Goal: Information Seeking & Learning: Check status

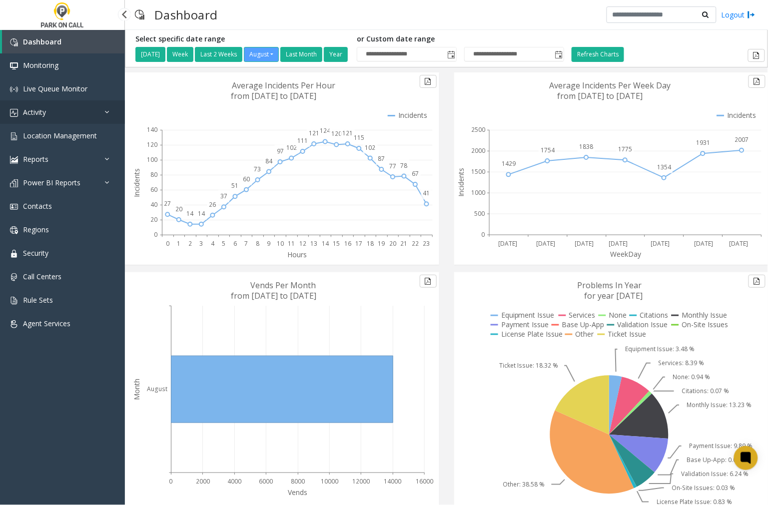
click at [44, 110] on span "Activity" at bounding box center [34, 111] width 23 height 9
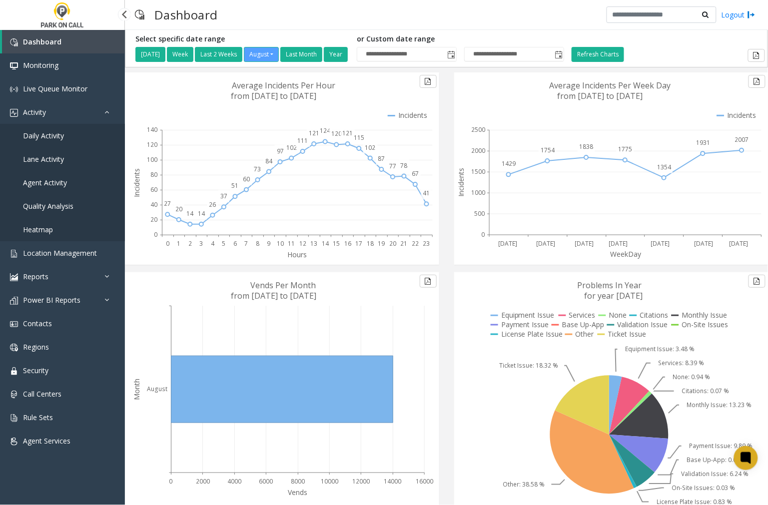
click at [61, 181] on span "Agent Activity" at bounding box center [45, 182] width 44 height 9
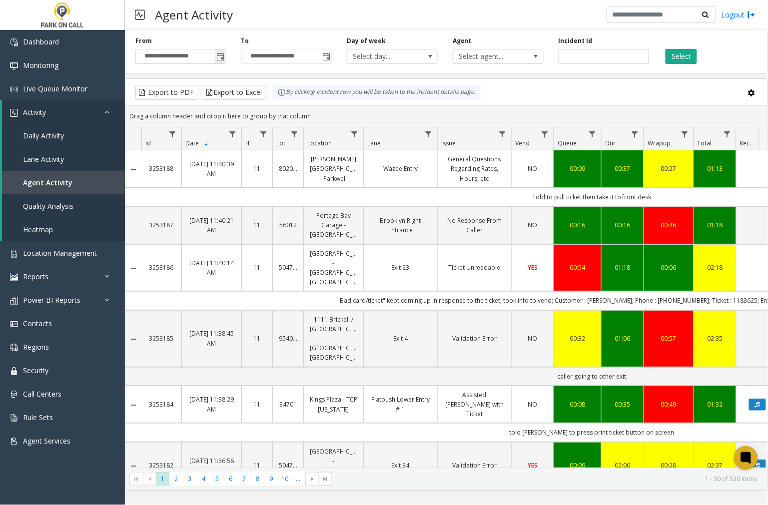
click at [220, 60] on span "Toggle popup" at bounding box center [221, 57] width 8 height 8
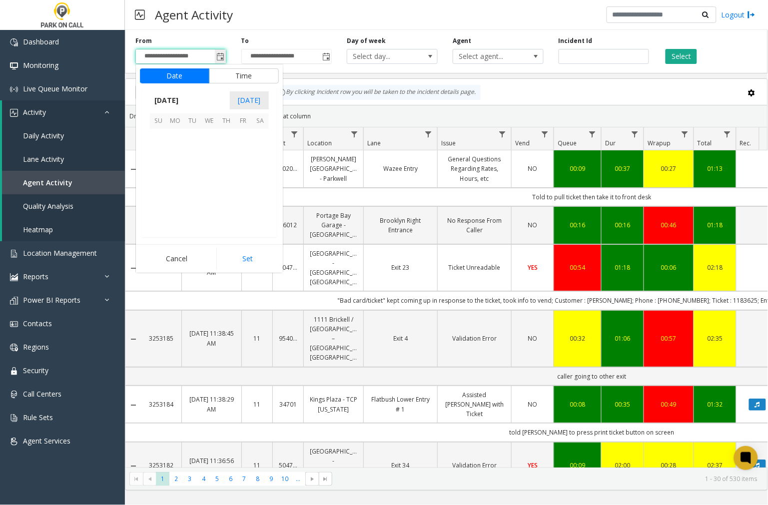
scroll to position [179113, 0]
click at [190, 189] on span "19" at bounding box center [192, 188] width 17 height 17
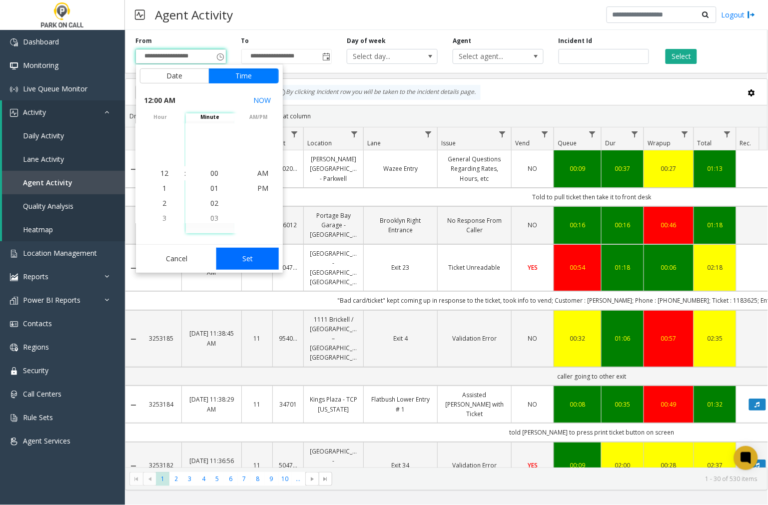
click at [243, 254] on button "Set" at bounding box center [247, 259] width 63 height 22
type input "**********"
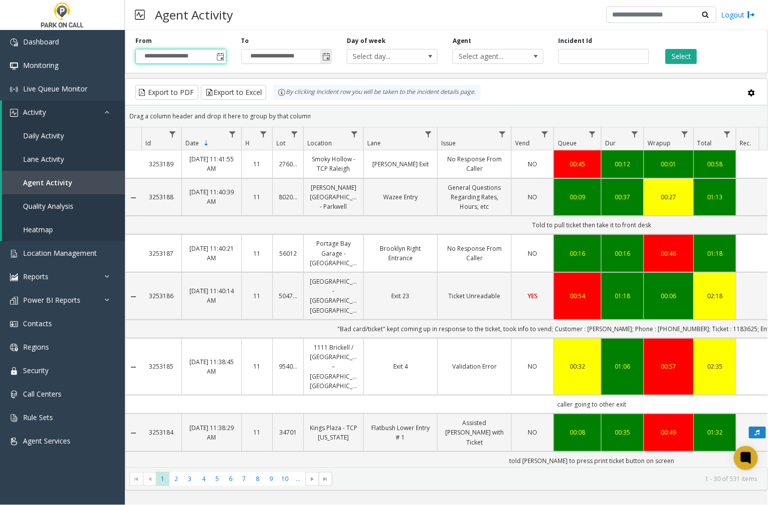
click at [326, 55] on span "Toggle popup" at bounding box center [326, 57] width 8 height 8
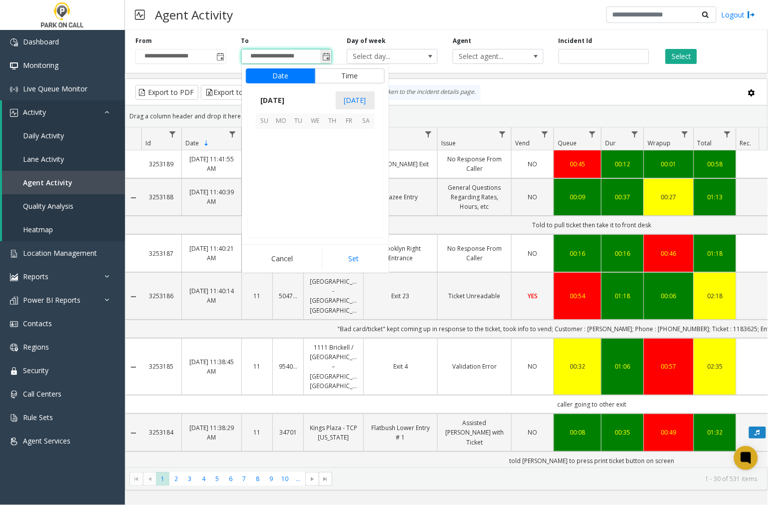
scroll to position [15, 0]
click at [299, 186] on span "19" at bounding box center [298, 188] width 17 height 17
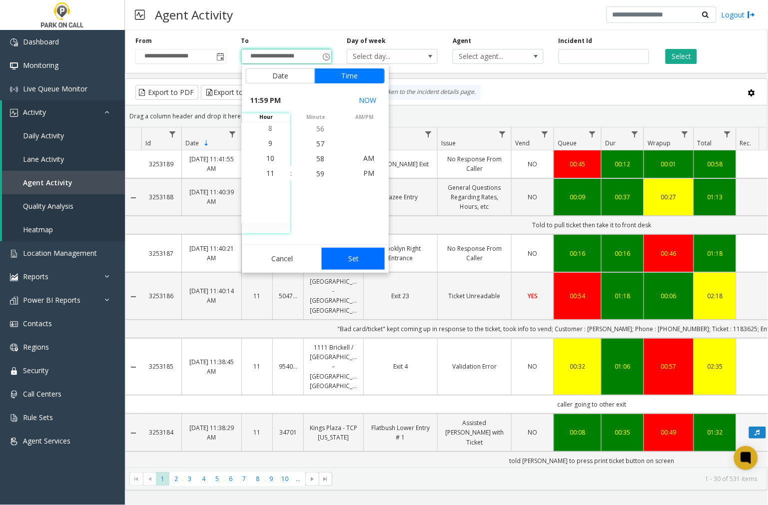
click at [361, 258] on button "Set" at bounding box center [353, 259] width 63 height 22
type input "**********"
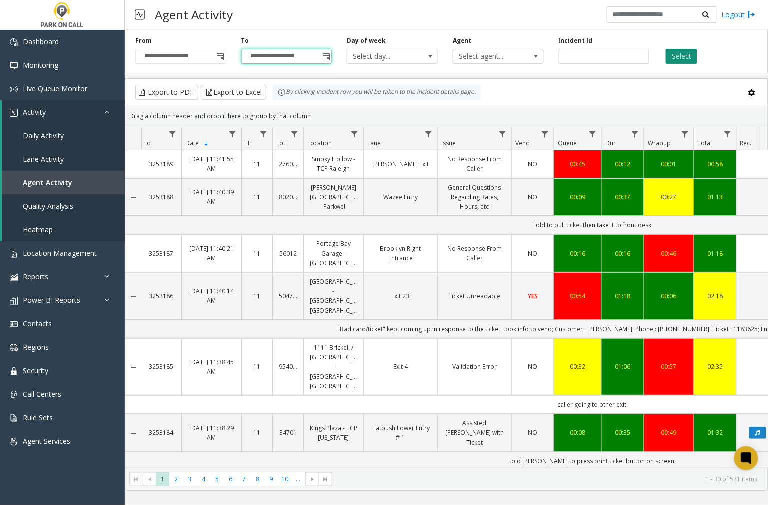
click at [679, 53] on button "Select" at bounding box center [680, 56] width 31 height 15
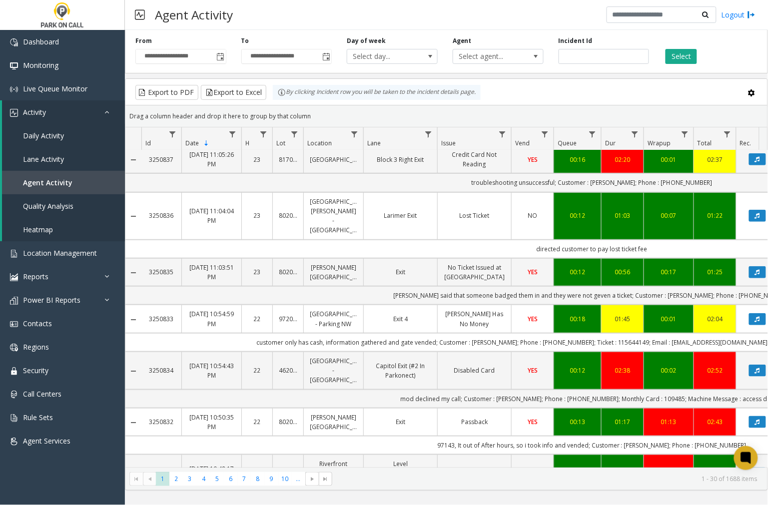
scroll to position [1389, 0]
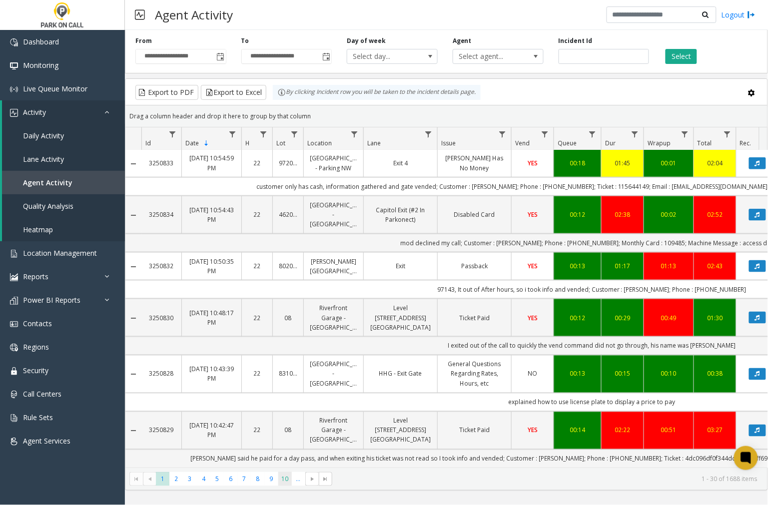
click at [286, 480] on span "10" at bounding box center [284, 478] width 13 height 13
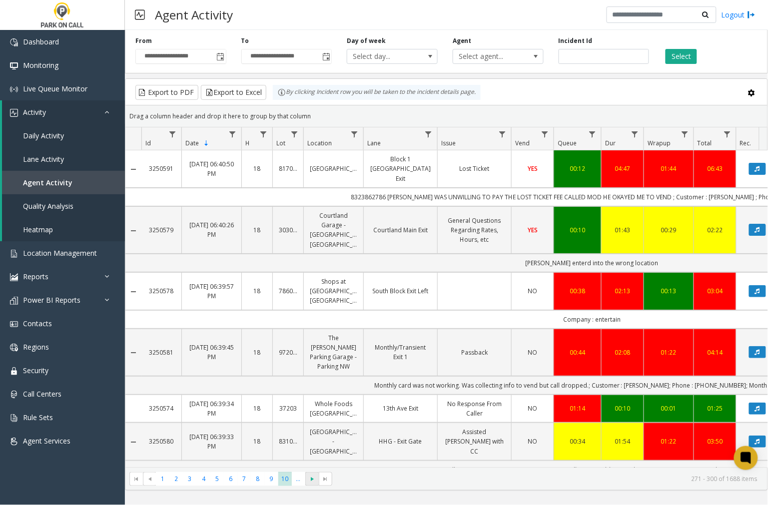
click at [312, 481] on span "Go to the next page" at bounding box center [312, 479] width 8 height 8
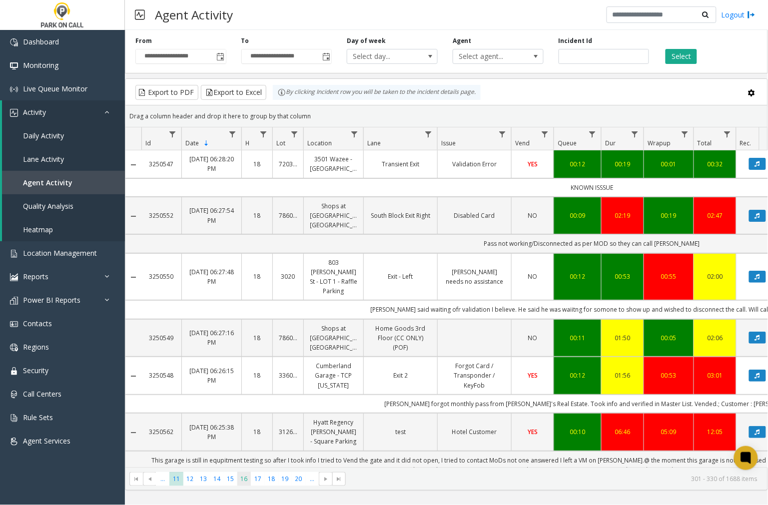
click at [246, 480] on span "16" at bounding box center [243, 478] width 13 height 13
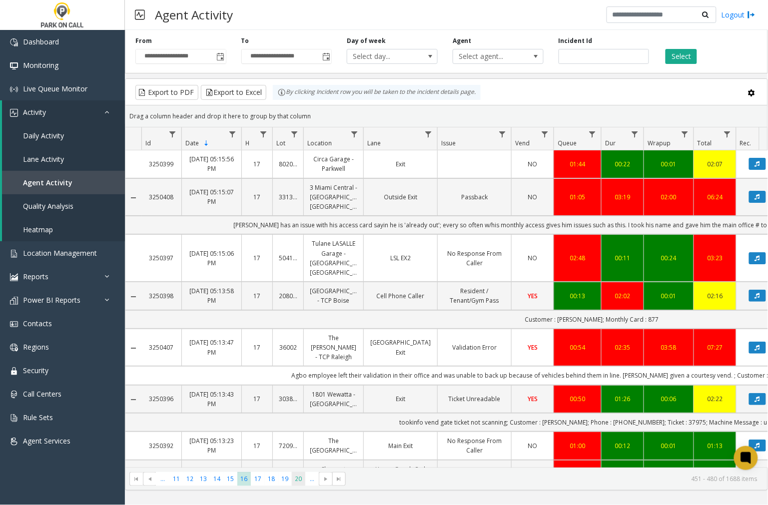
click at [298, 481] on span "20" at bounding box center [298, 478] width 13 height 13
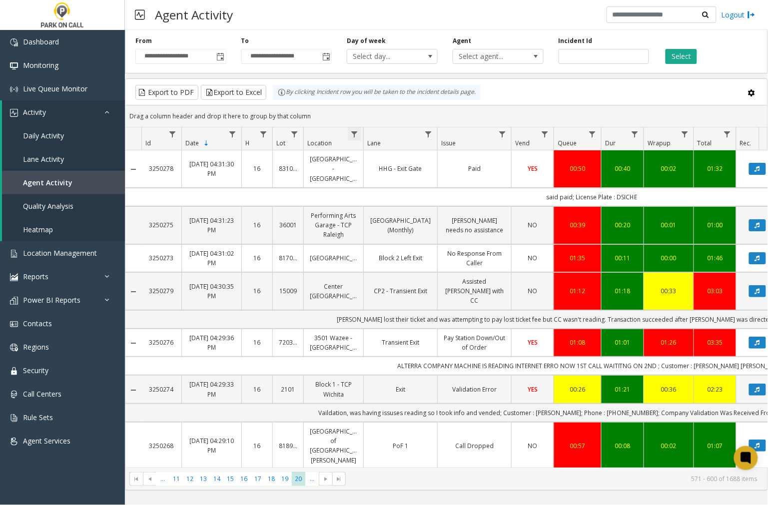
click at [354, 133] on span "Data table" at bounding box center [354, 134] width 8 height 8
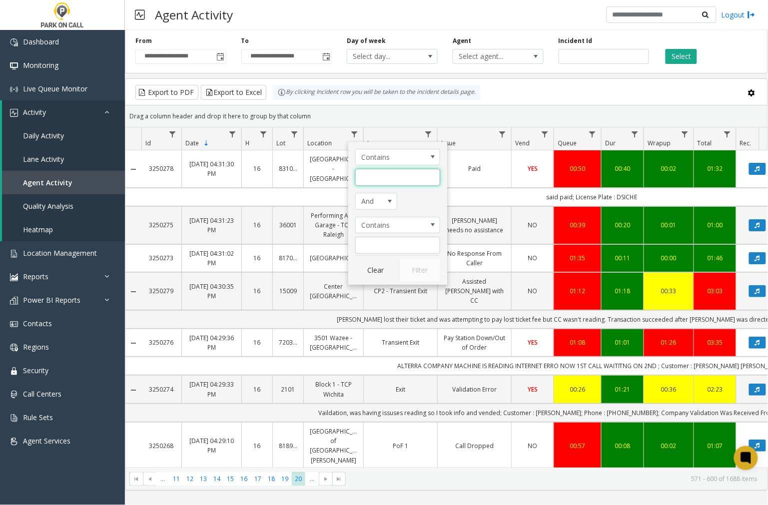
click at [372, 181] on input "Location Filter" at bounding box center [397, 177] width 85 height 17
type input "*******"
click at [420, 268] on button "Filter" at bounding box center [419, 270] width 41 height 22
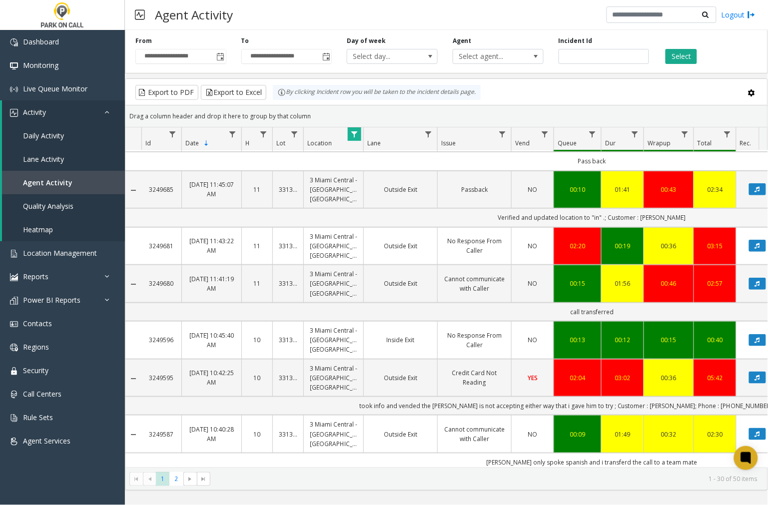
scroll to position [1237, 0]
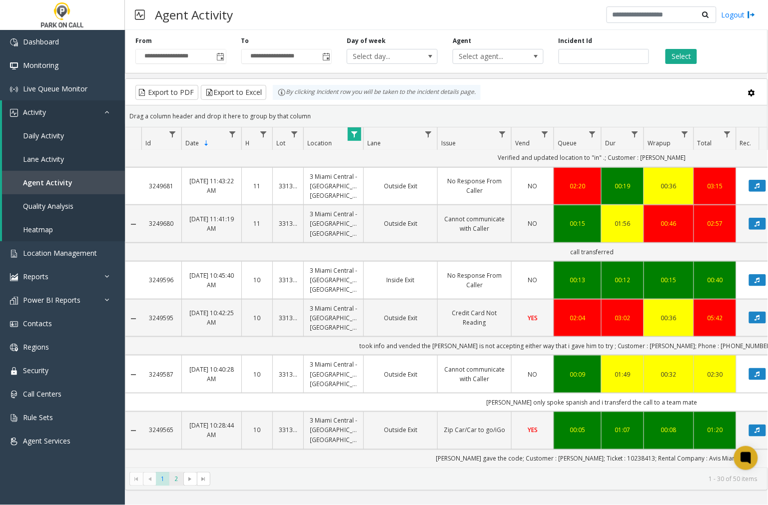
click at [177, 481] on span "2" at bounding box center [175, 478] width 13 height 13
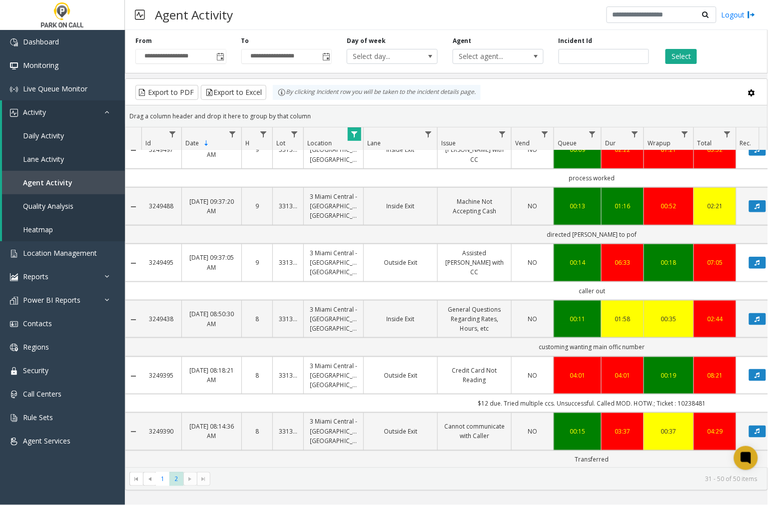
scroll to position [277, 0]
